Goal: Find specific page/section: Find specific page/section

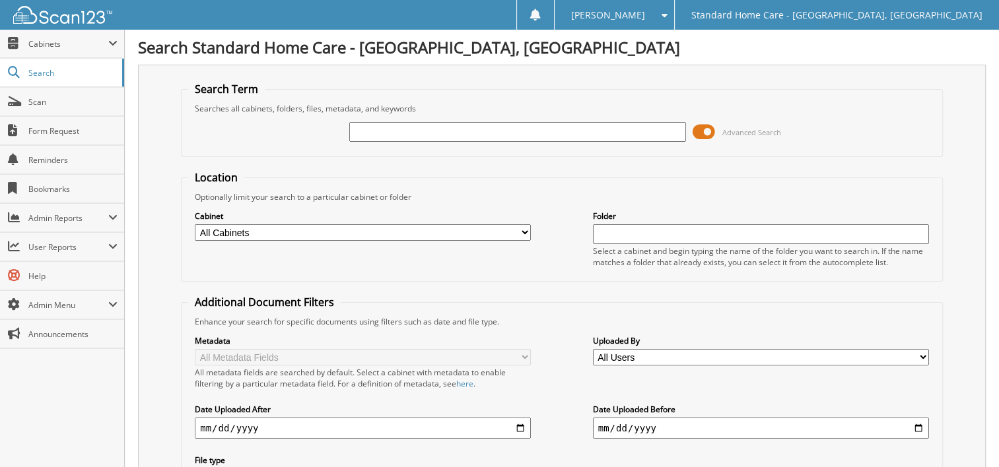
click at [515, 132] on input "text" at bounding box center [517, 132] width 336 height 20
type input "mussarat"
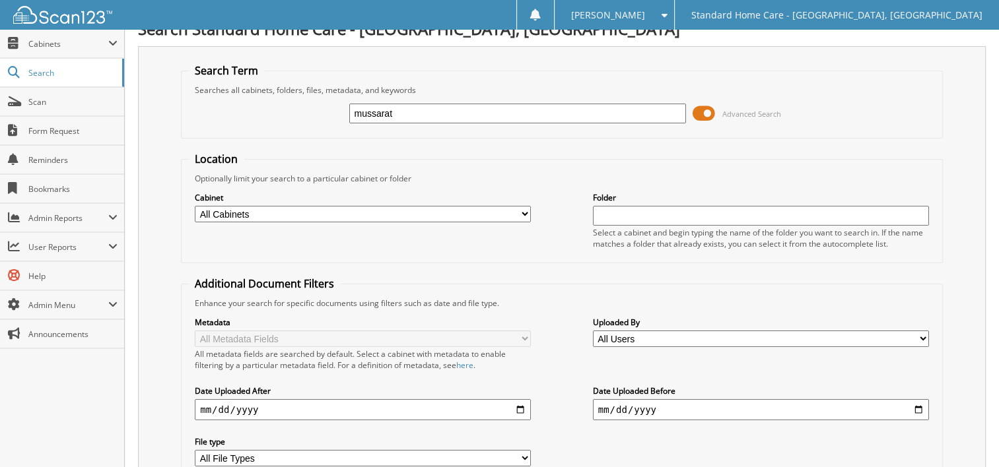
scroll to position [257, 0]
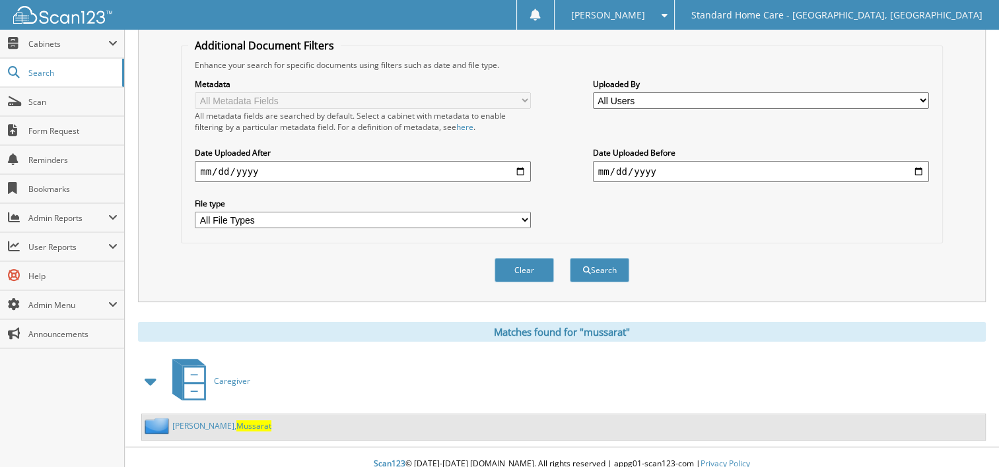
click at [236, 421] on span "Mussarat" at bounding box center [253, 426] width 35 height 11
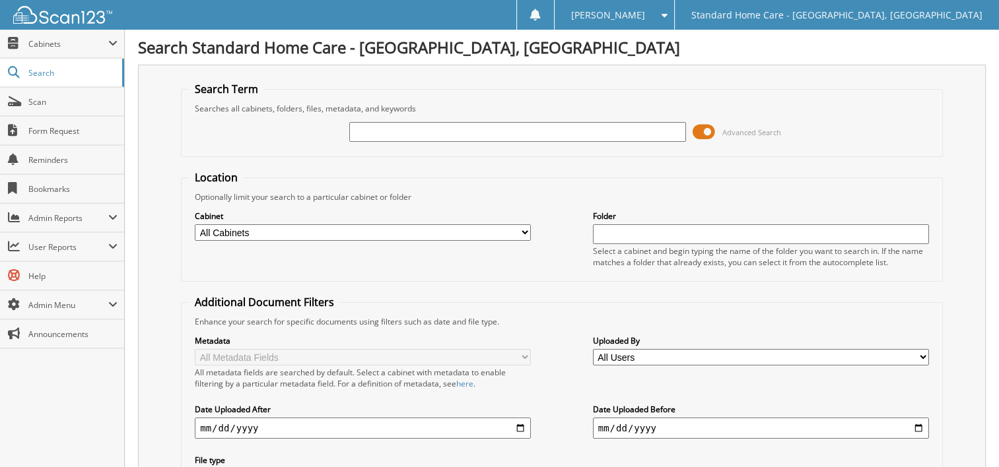
click at [502, 129] on input "text" at bounding box center [517, 132] width 336 height 20
type input "mussar"
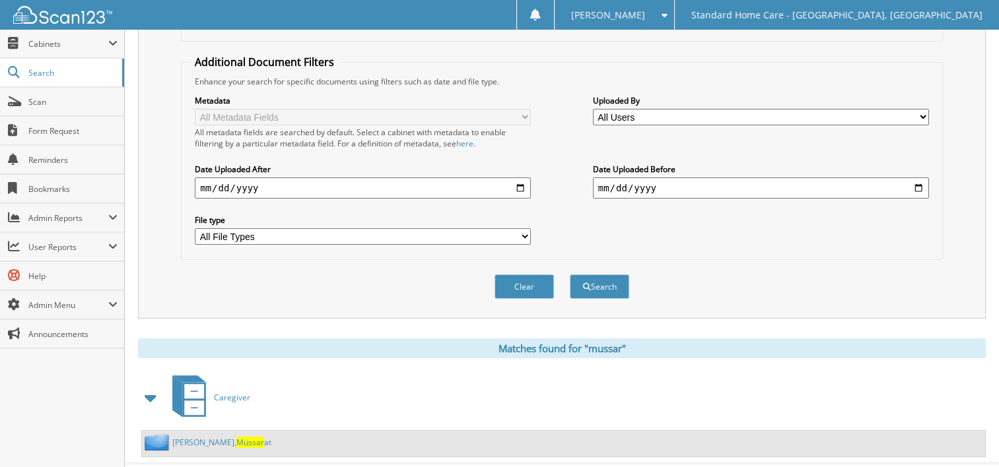
scroll to position [257, 0]
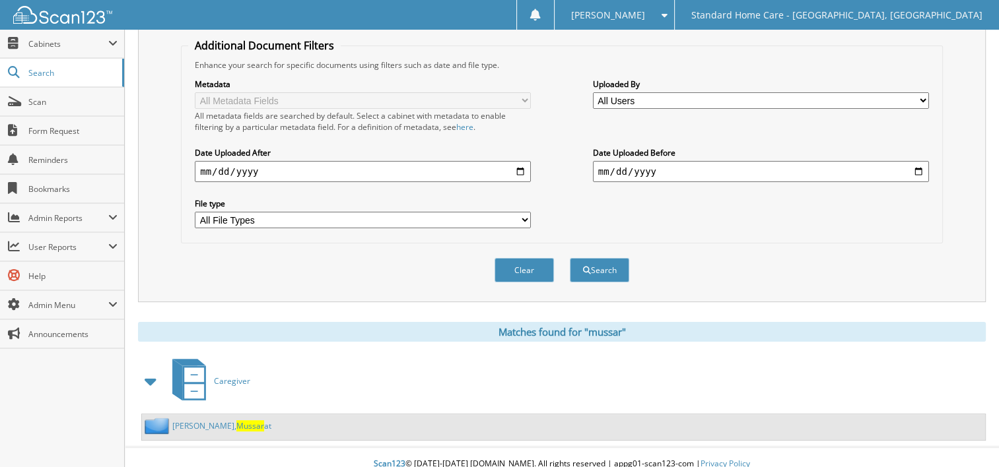
click at [184, 421] on link "[PERSON_NAME], Mussar at" at bounding box center [221, 426] width 99 height 11
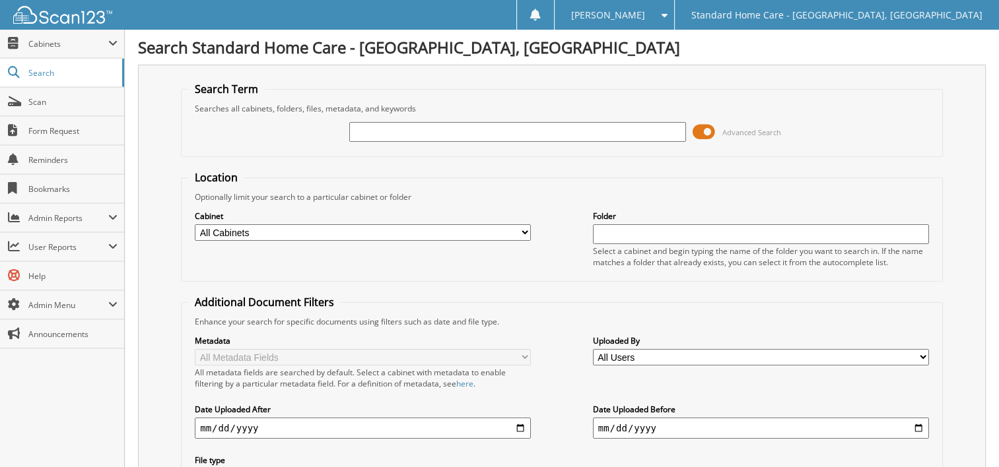
click at [588, 127] on input "text" at bounding box center [517, 132] width 336 height 20
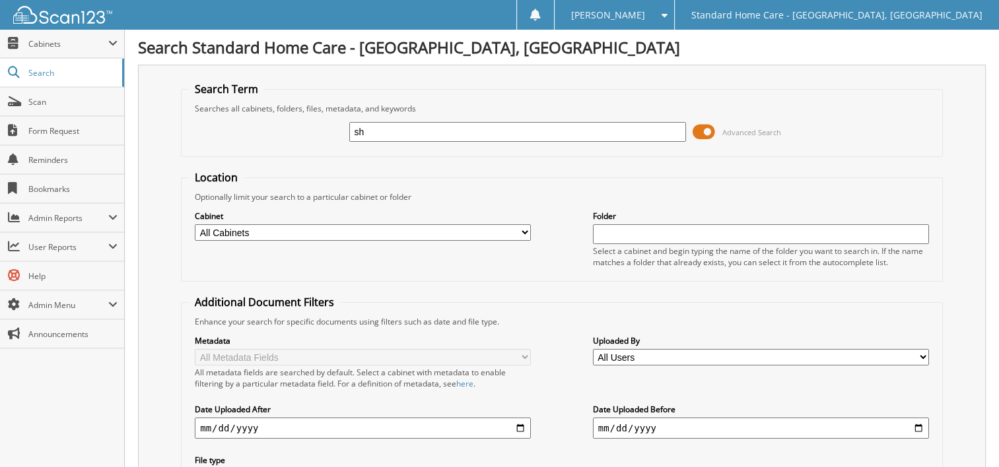
type input "s"
type input "mussa"
